Goal: Download file/media

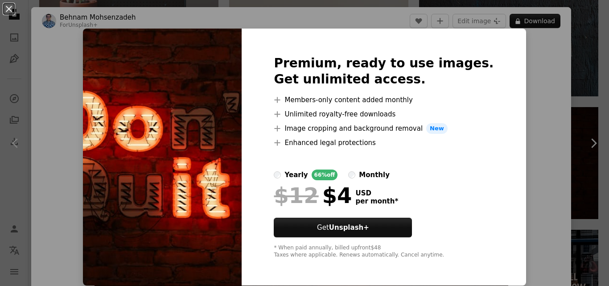
scroll to position [134, 0]
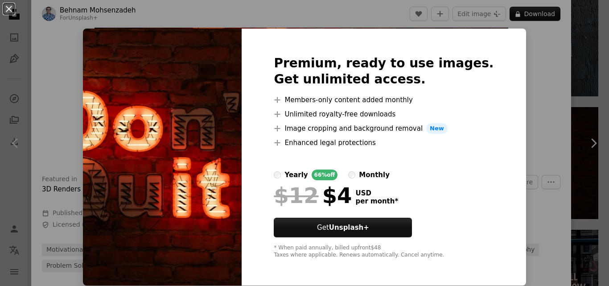
click at [546, 46] on div "An X shape Premium, ready to use images. Get unlimited access. A plus sign Memb…" at bounding box center [304, 143] width 609 height 286
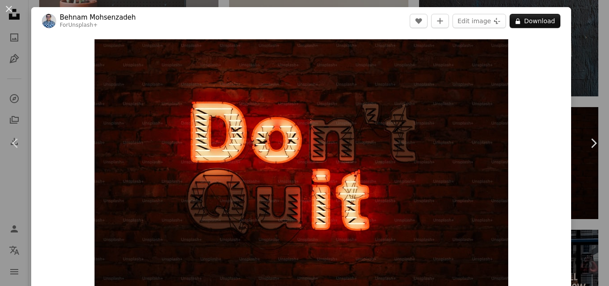
click at [577, 32] on div "An X shape Chevron left Chevron right [PERSON_NAME] For Unsplash+ A heart A plu…" at bounding box center [304, 143] width 609 height 286
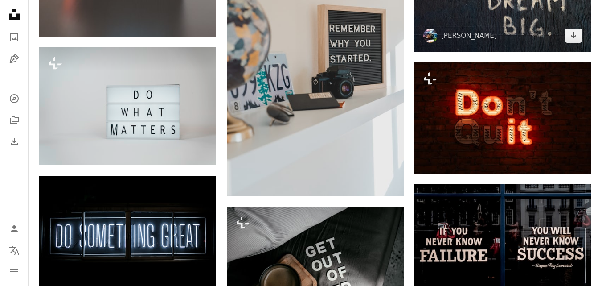
scroll to position [446, 0]
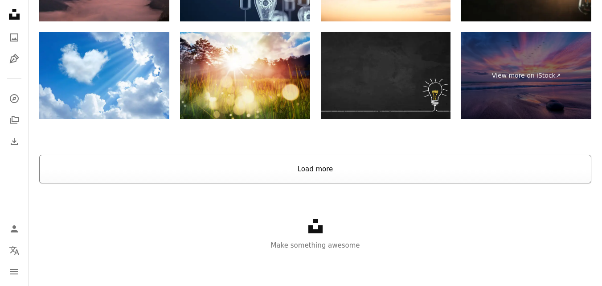
click at [321, 168] on button "Load more" at bounding box center [315, 169] width 552 height 29
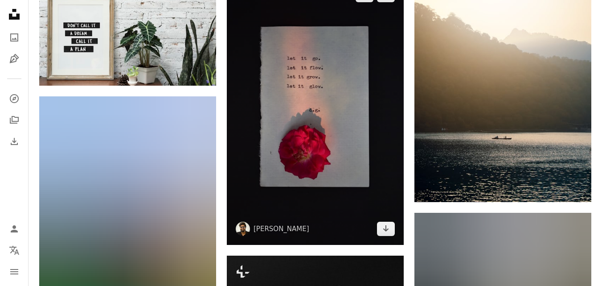
scroll to position [8893, 0]
